Goal: Navigation & Orientation: Find specific page/section

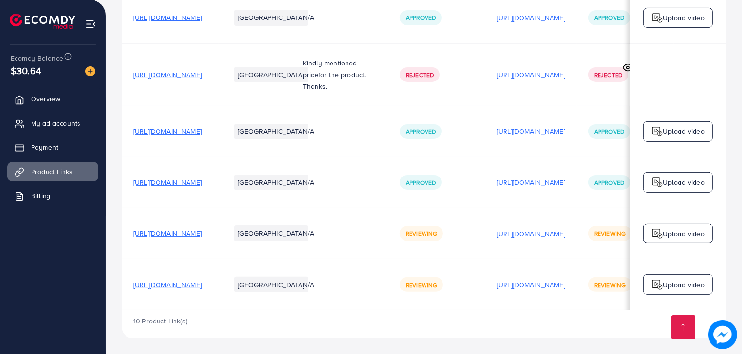
scroll to position [0, 6]
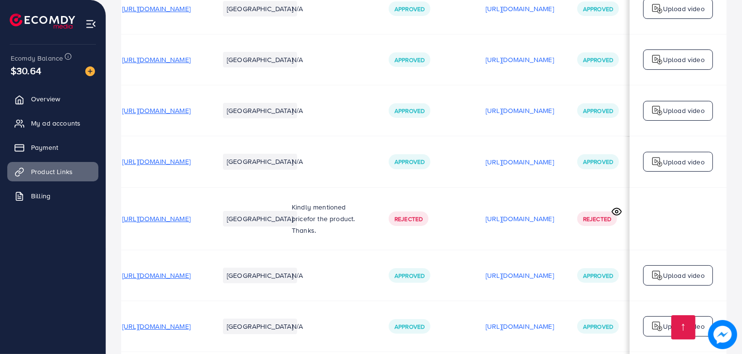
scroll to position [195, 0]
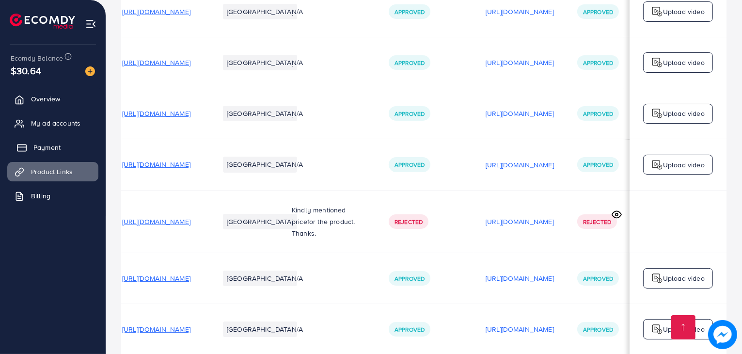
click at [39, 154] on link "Payment" at bounding box center [52, 147] width 91 height 19
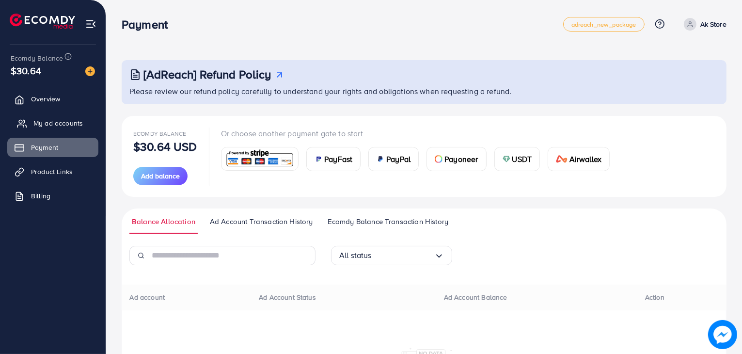
click at [41, 121] on span "My ad accounts" at bounding box center [57, 123] width 49 height 10
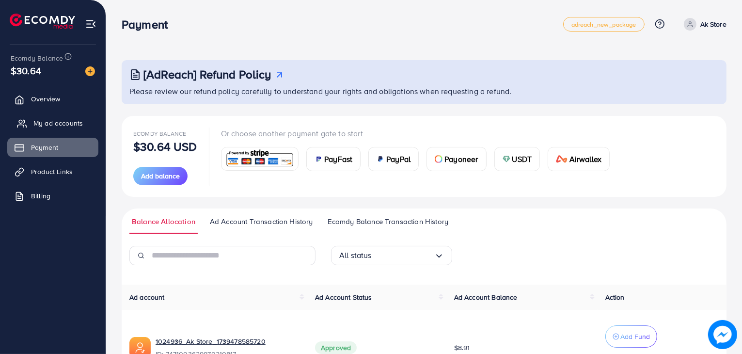
click at [41, 121] on span "My ad accounts" at bounding box center [57, 123] width 49 height 10
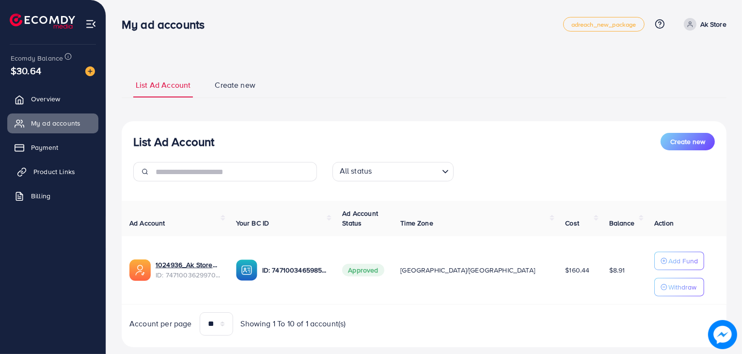
click at [41, 176] on span "Product Links" at bounding box center [54, 172] width 42 height 10
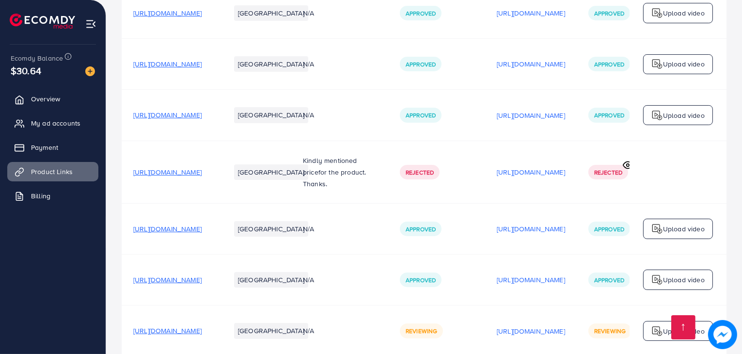
scroll to position [346, 0]
